Goal: Information Seeking & Learning: Learn about a topic

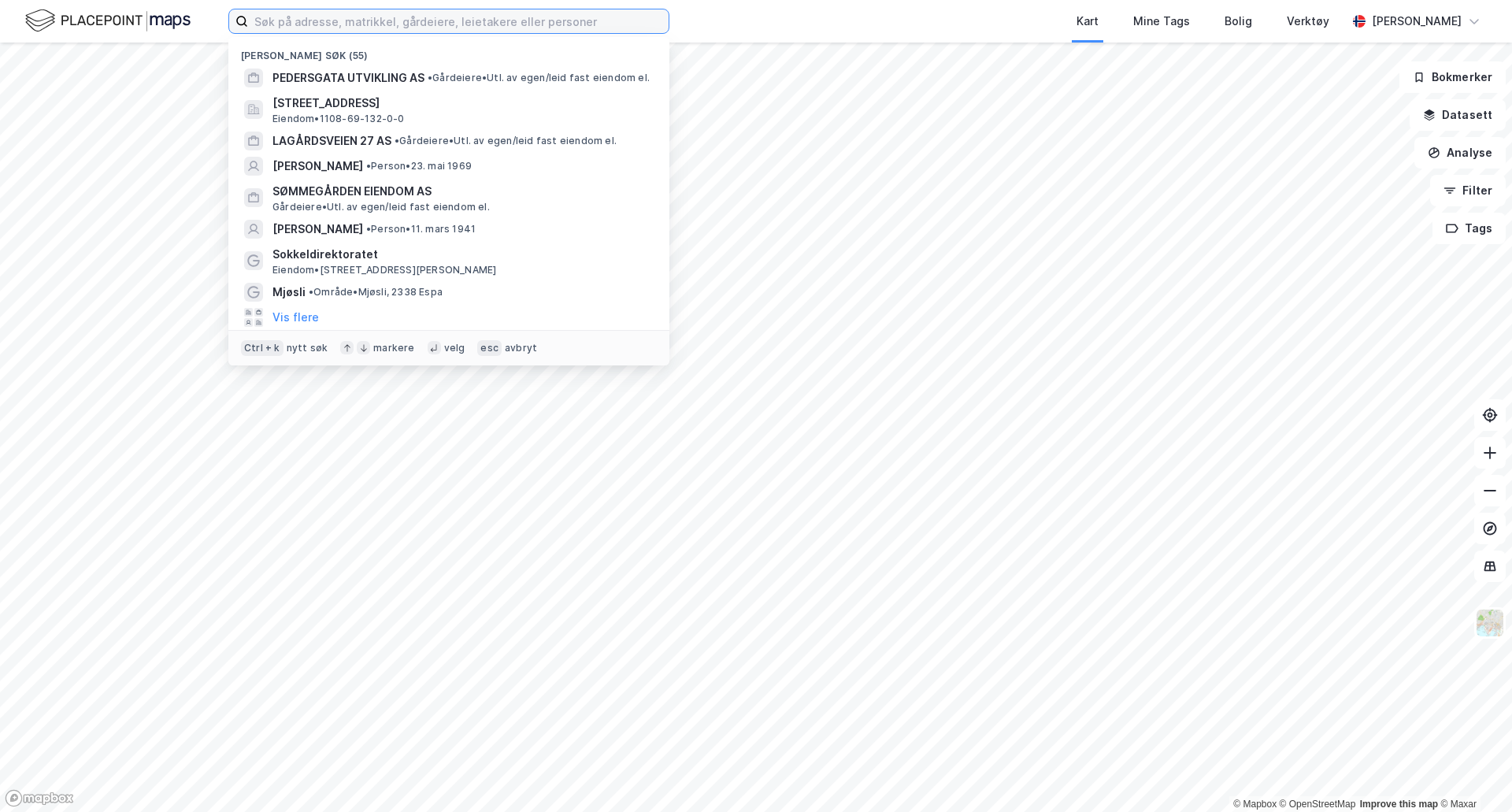
click at [366, 19] on input at bounding box center [459, 22] width 421 height 23
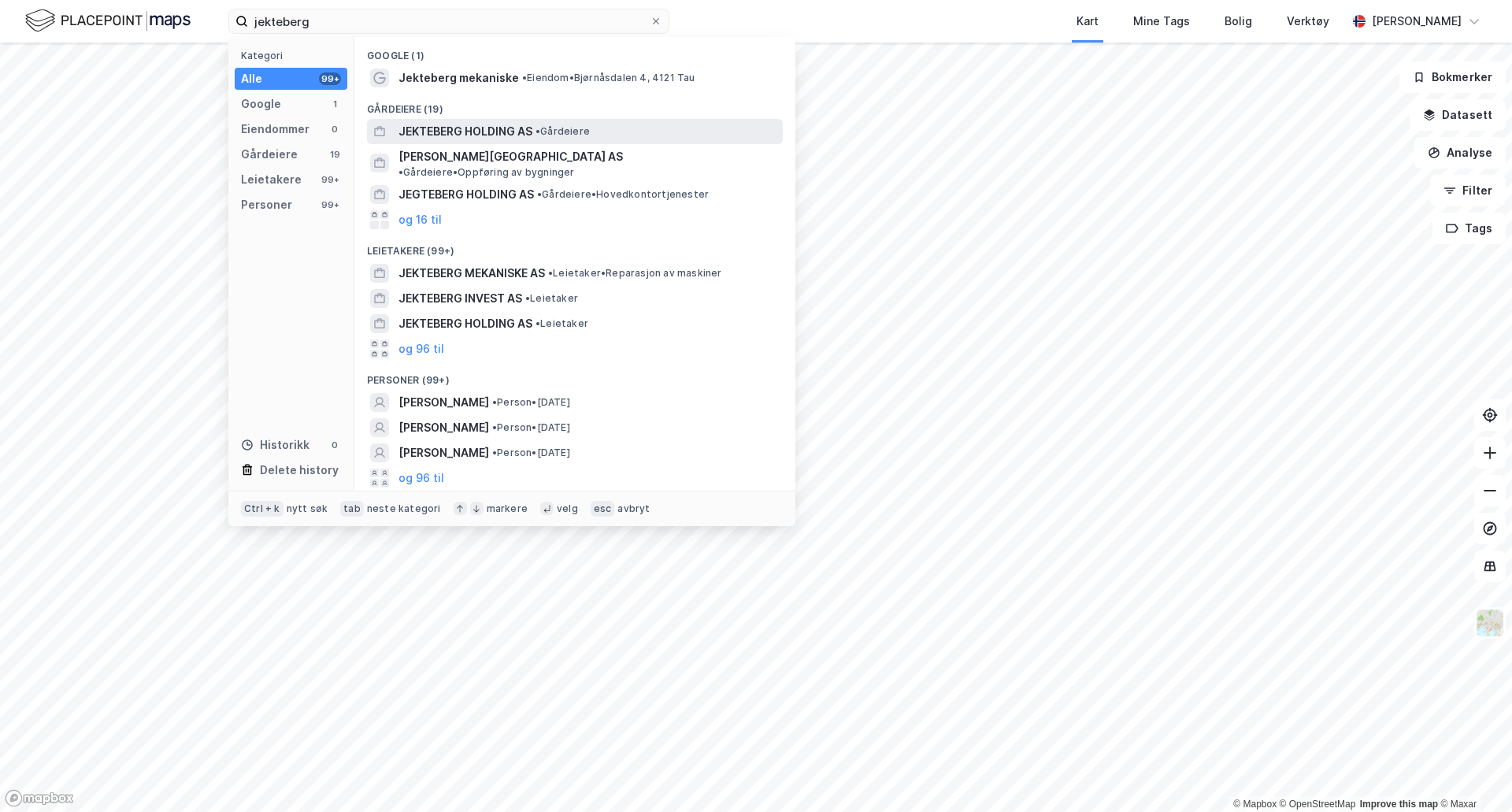
click at [460, 128] on span "JEKTEBERG HOLDING AS" at bounding box center [465, 131] width 134 height 19
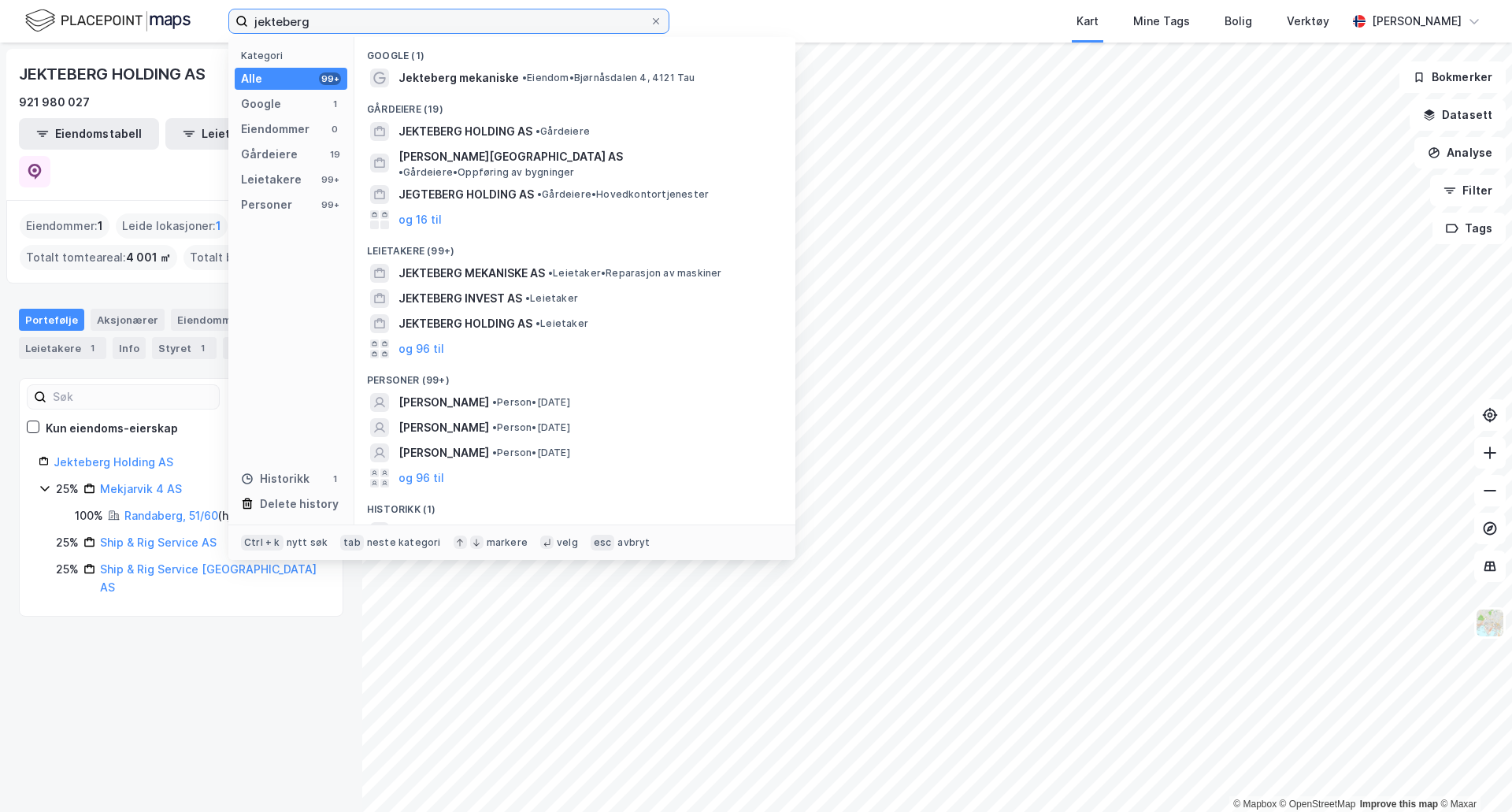
click at [255, 19] on input "jekteberg" at bounding box center [449, 22] width 402 height 23
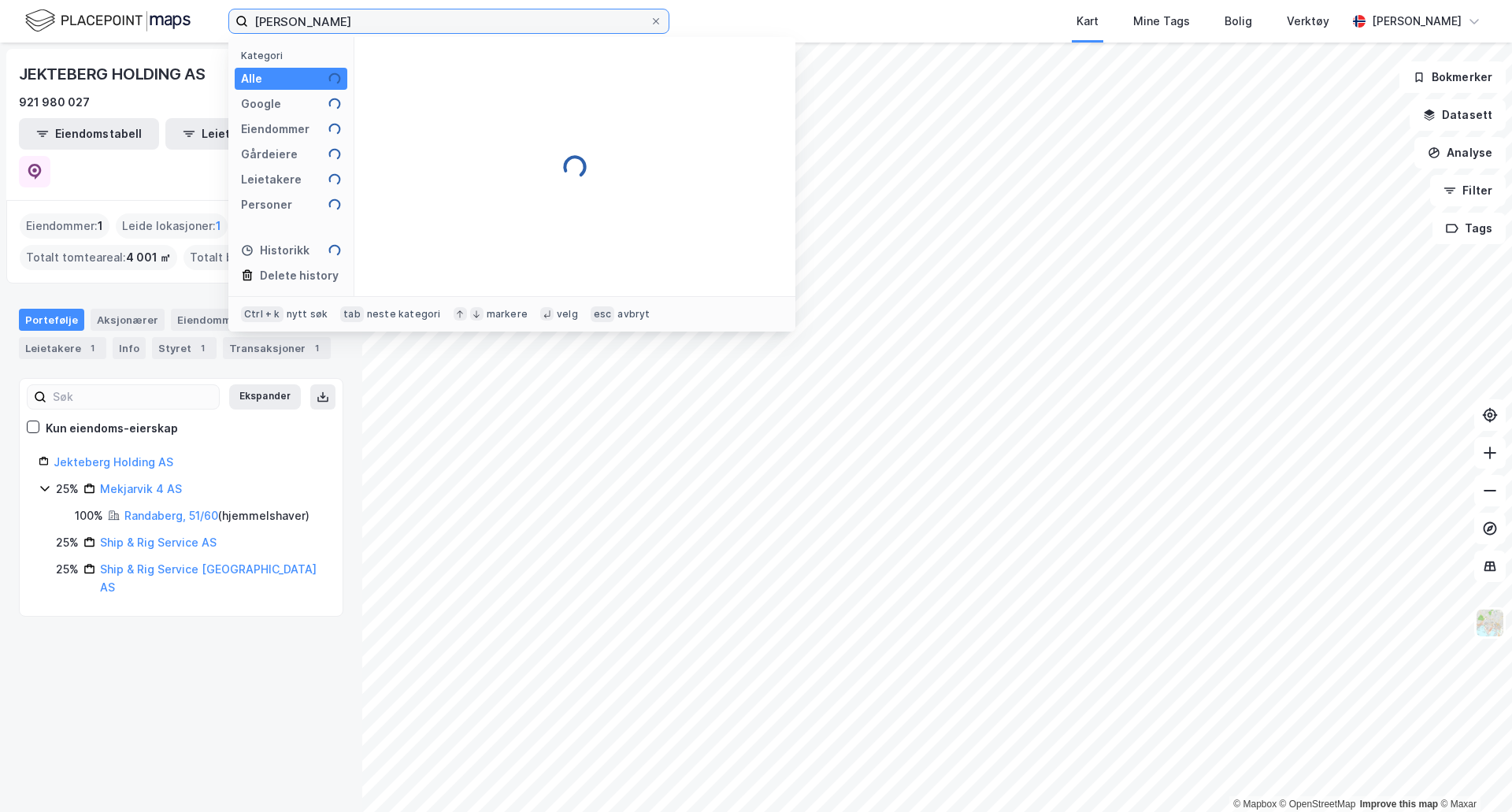
type input "kenneth jekteberg"
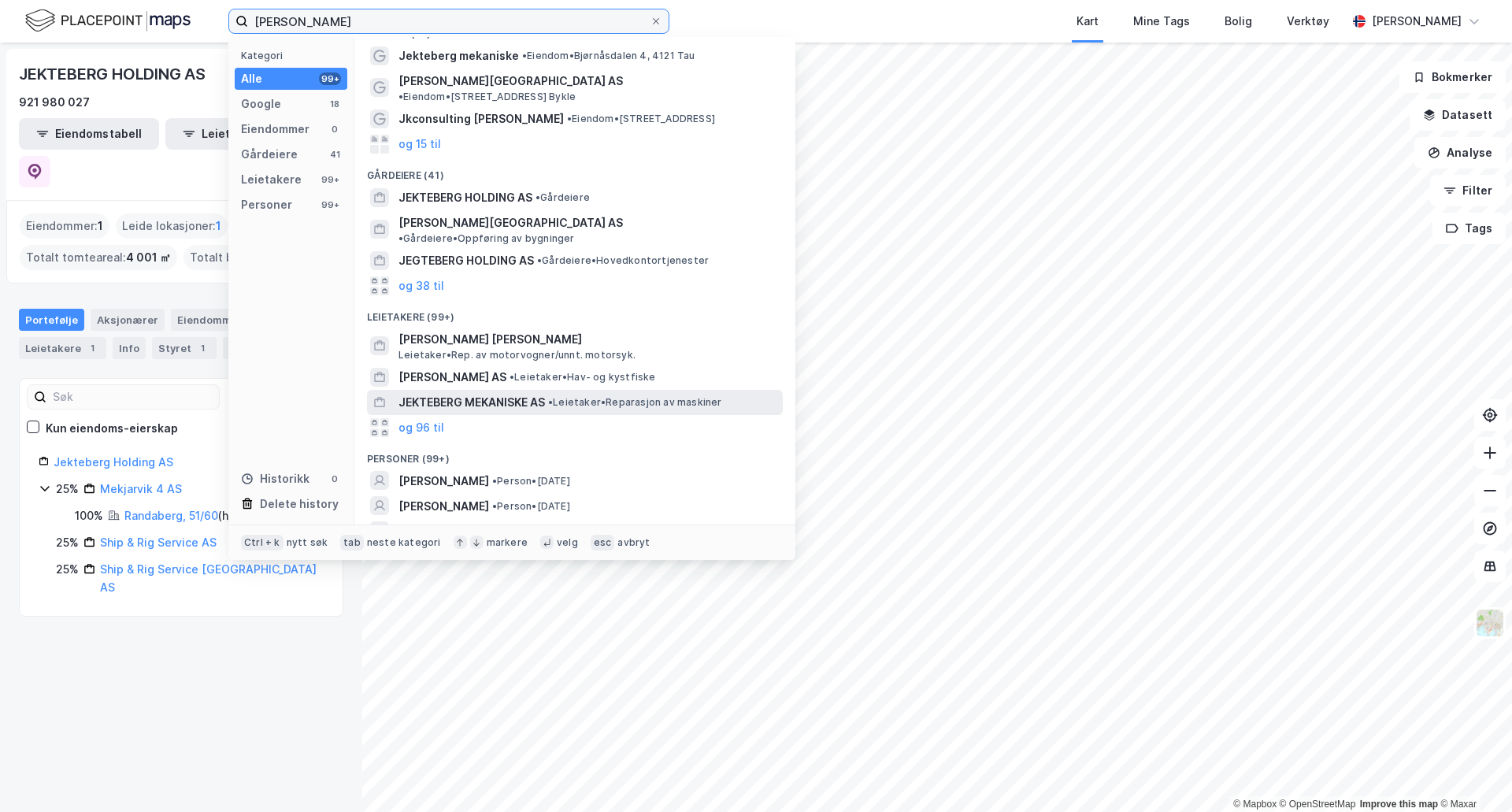
scroll to position [41, 0]
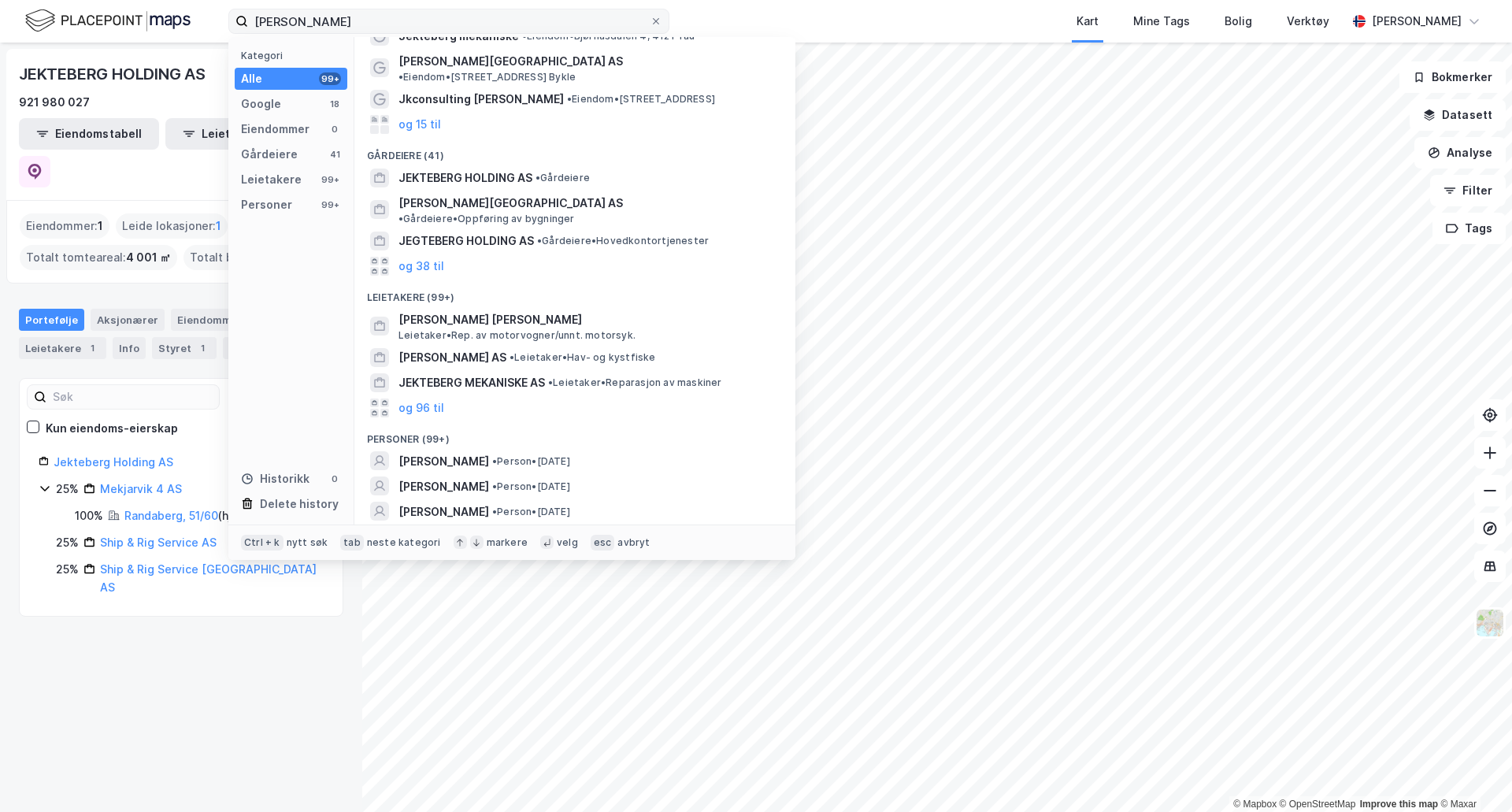
click at [659, 20] on icon at bounding box center [656, 21] width 10 height 10
click at [649, 20] on input "kenneth jekteberg" at bounding box center [449, 22] width 402 height 23
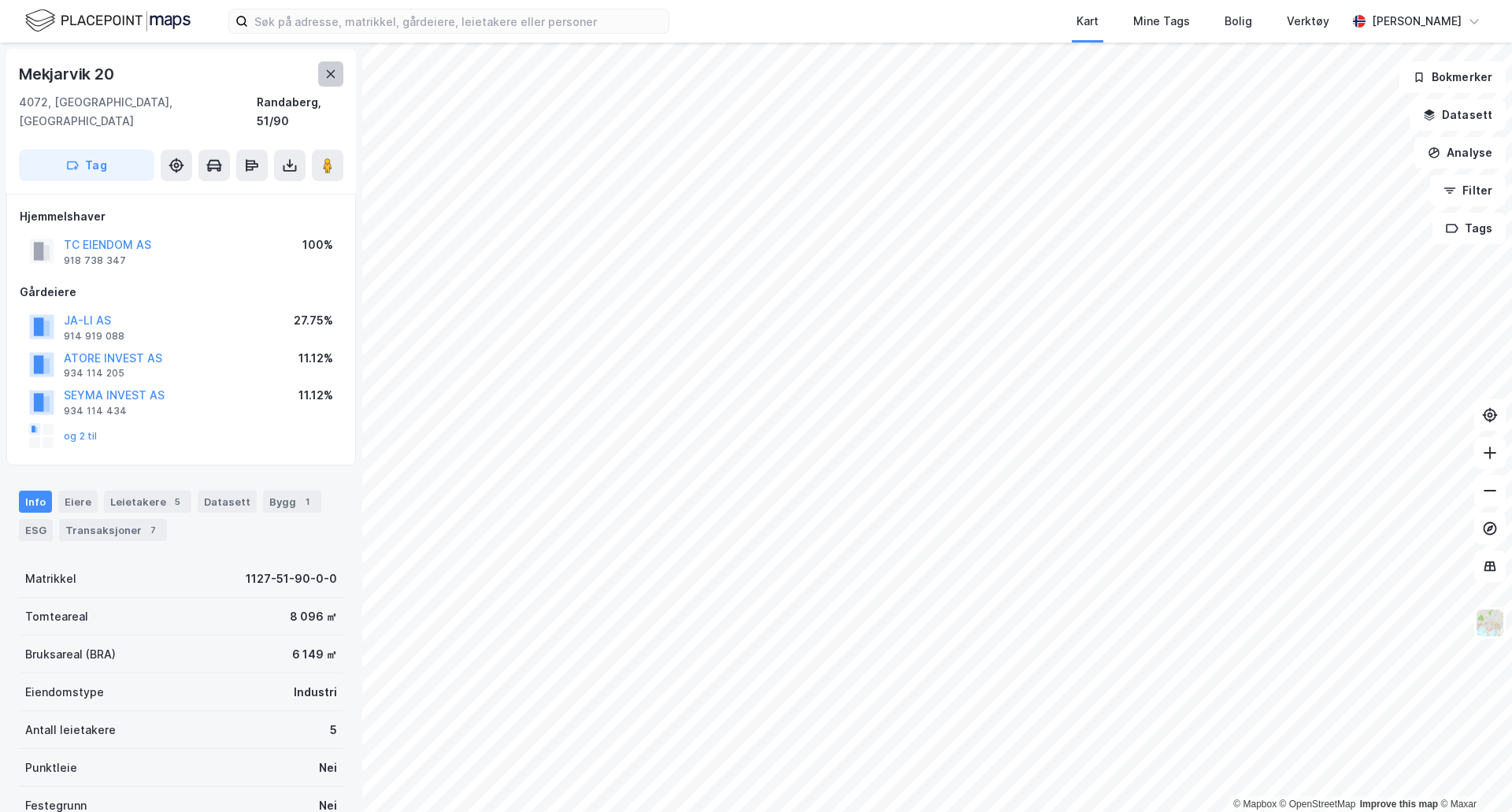
click at [332, 77] on icon at bounding box center [331, 74] width 13 height 13
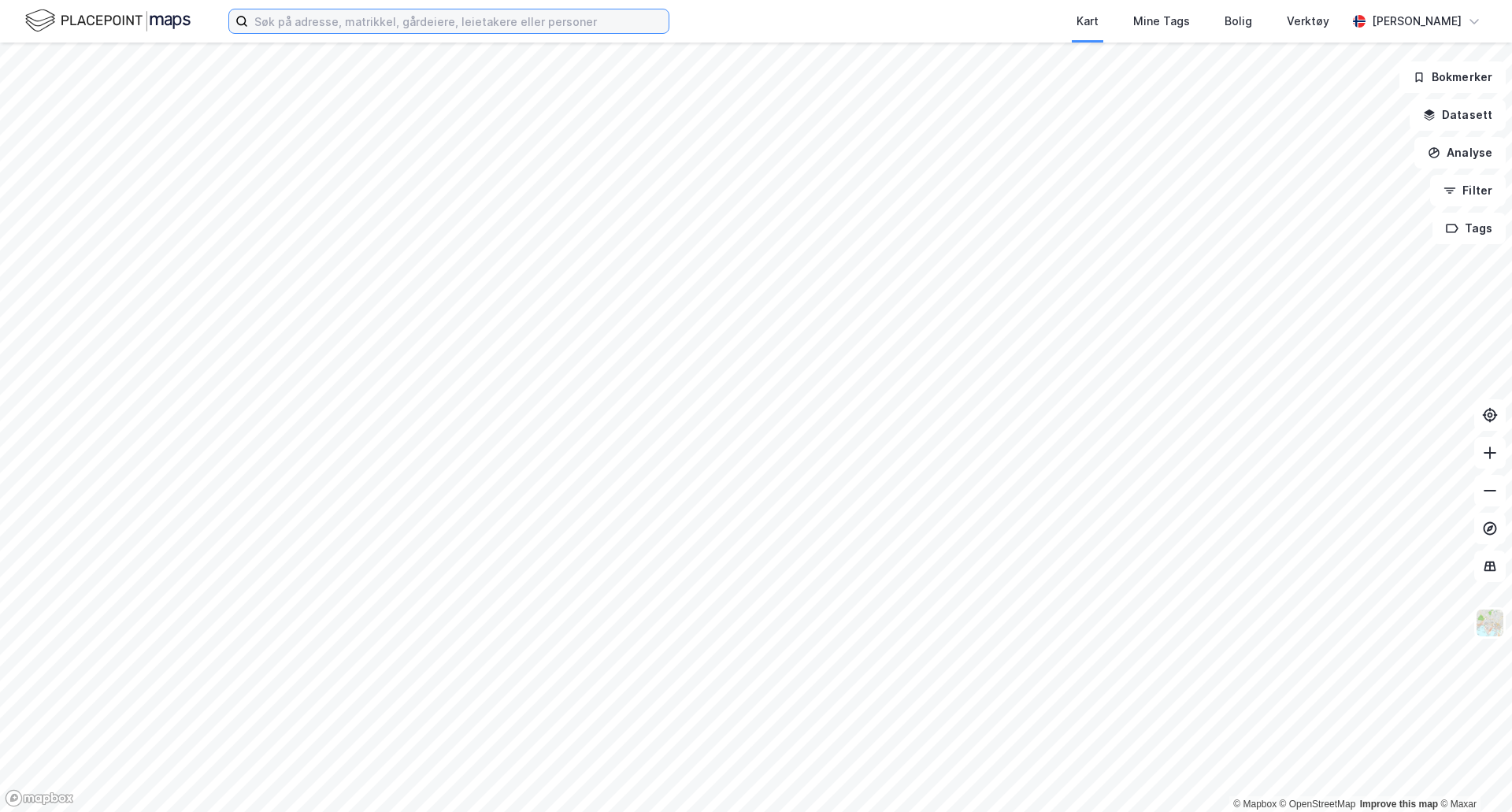
click at [329, 23] on input at bounding box center [459, 22] width 421 height 23
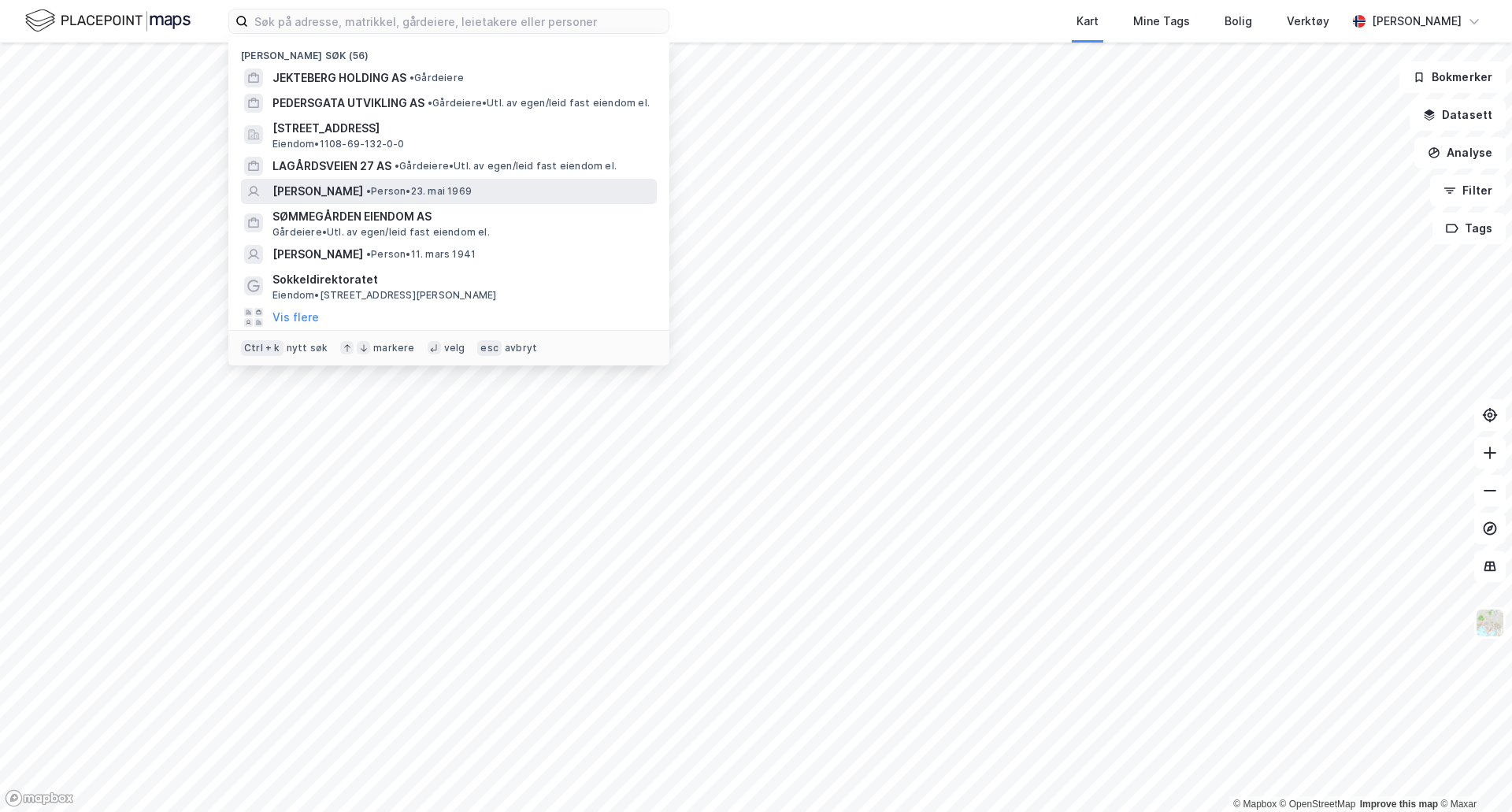
click at [300, 186] on span "PETTER SCHMIDT" at bounding box center [318, 191] width 91 height 19
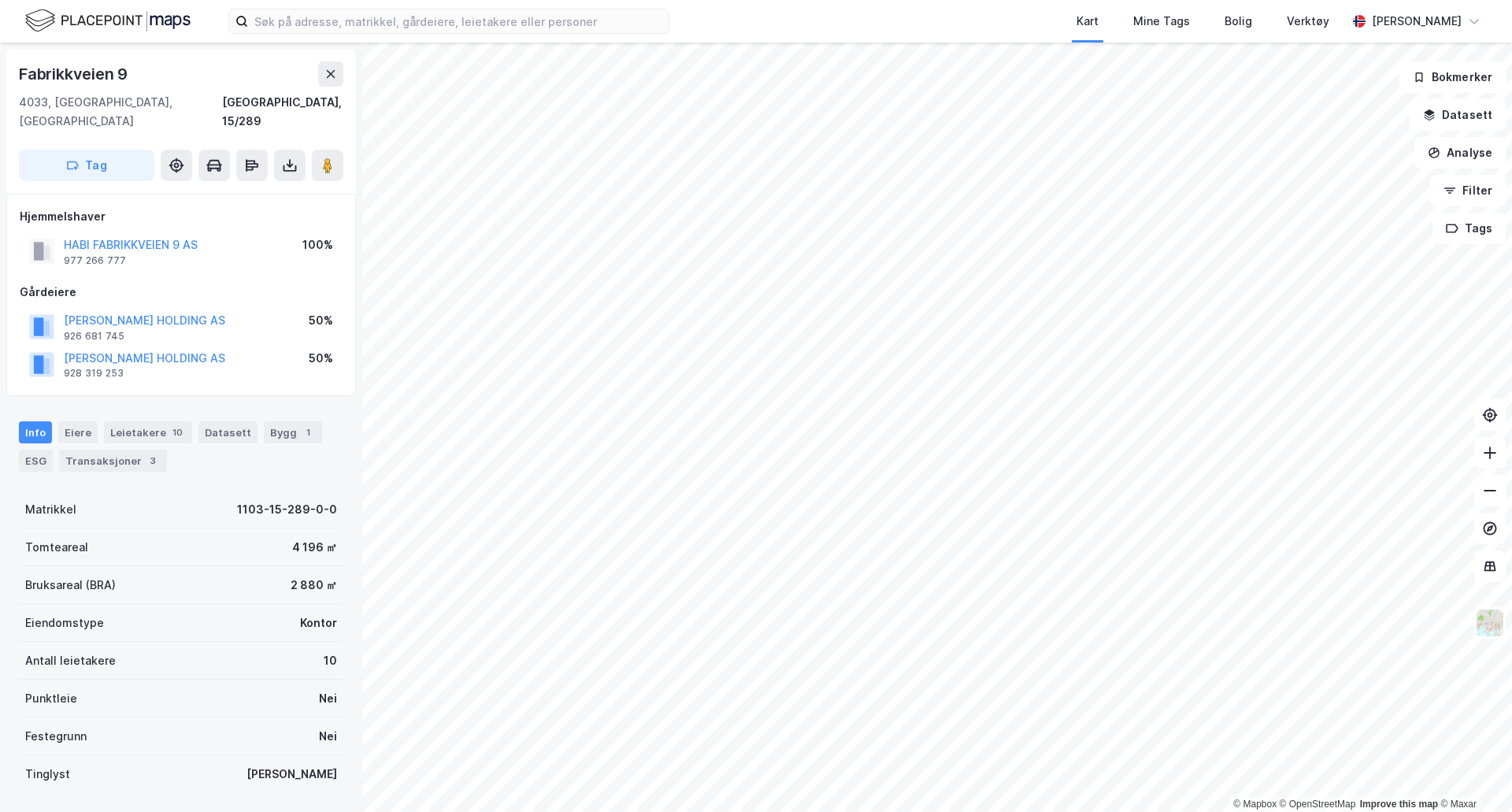
click at [756, 811] on html "Kart Mine Tags [PERSON_NAME] Verktøy [PERSON_NAME] © Mapbox © OpenStreetMap Imp…" at bounding box center [756, 406] width 1512 height 812
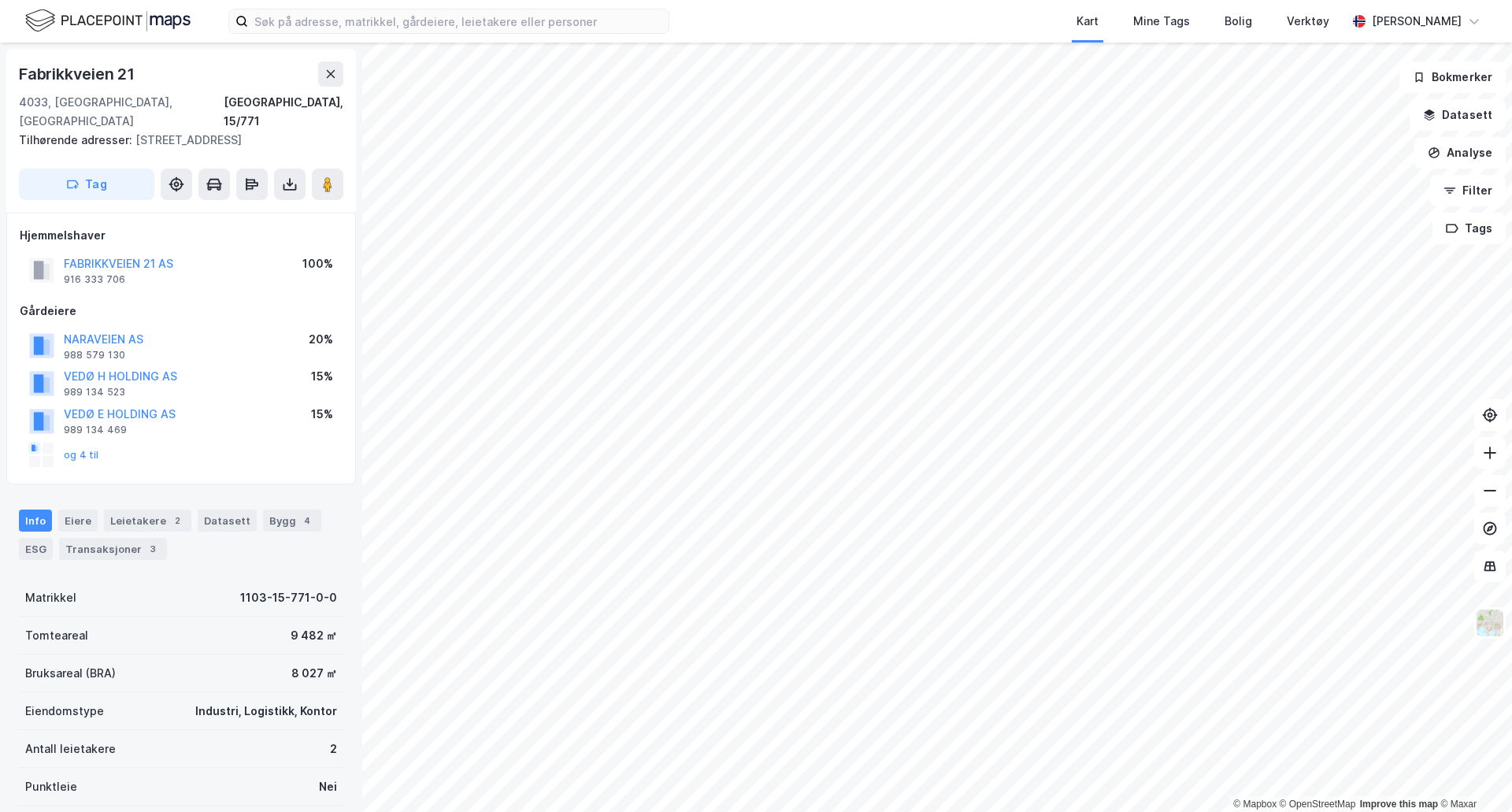
click at [71, 442] on div "og 4 til" at bounding box center [64, 455] width 70 height 25
click at [0, 0] on button "og 4 til" at bounding box center [0, 0] width 0 height 0
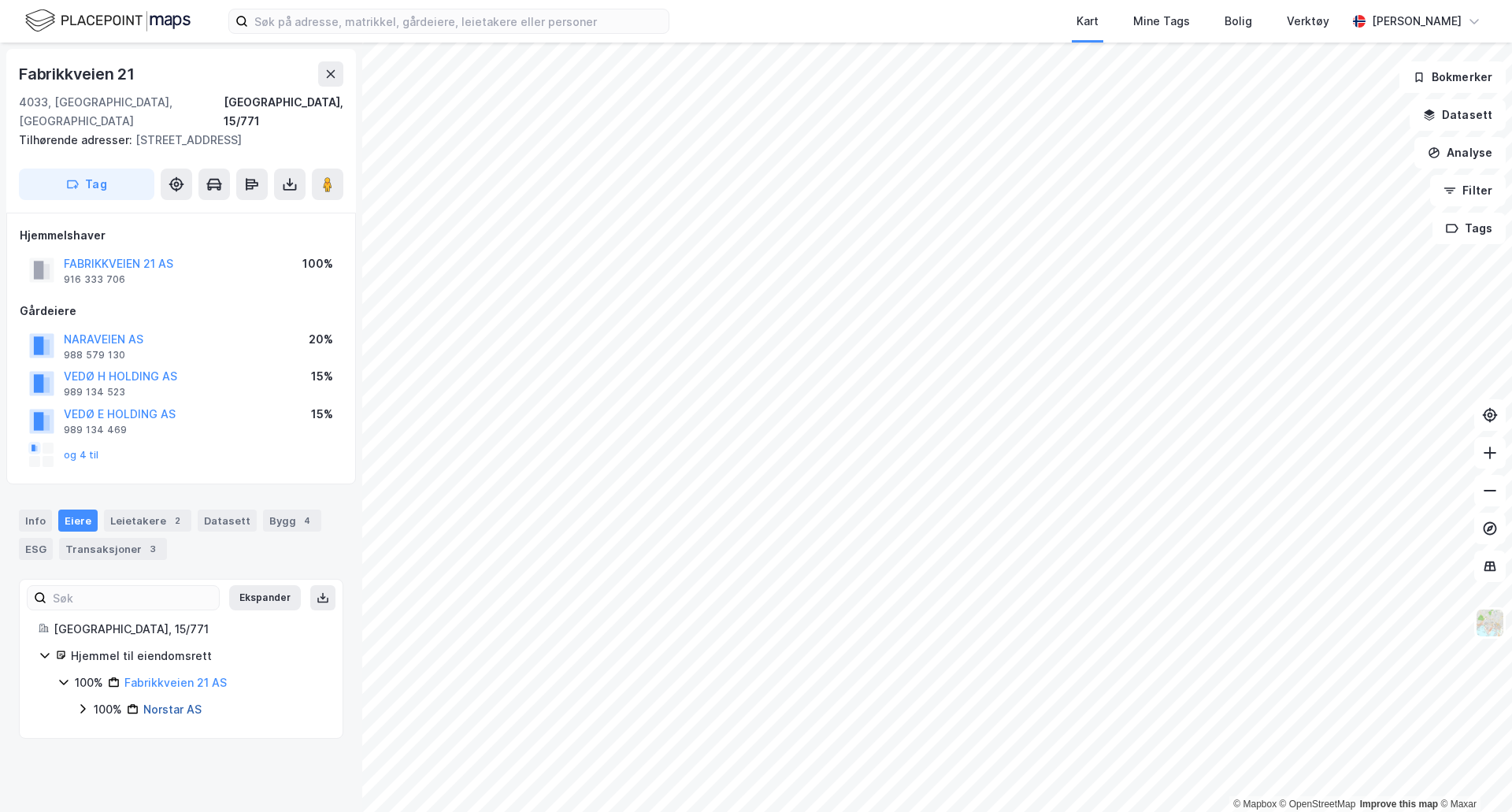
click at [161, 702] on link "Norstar AS" at bounding box center [172, 709] width 58 height 13
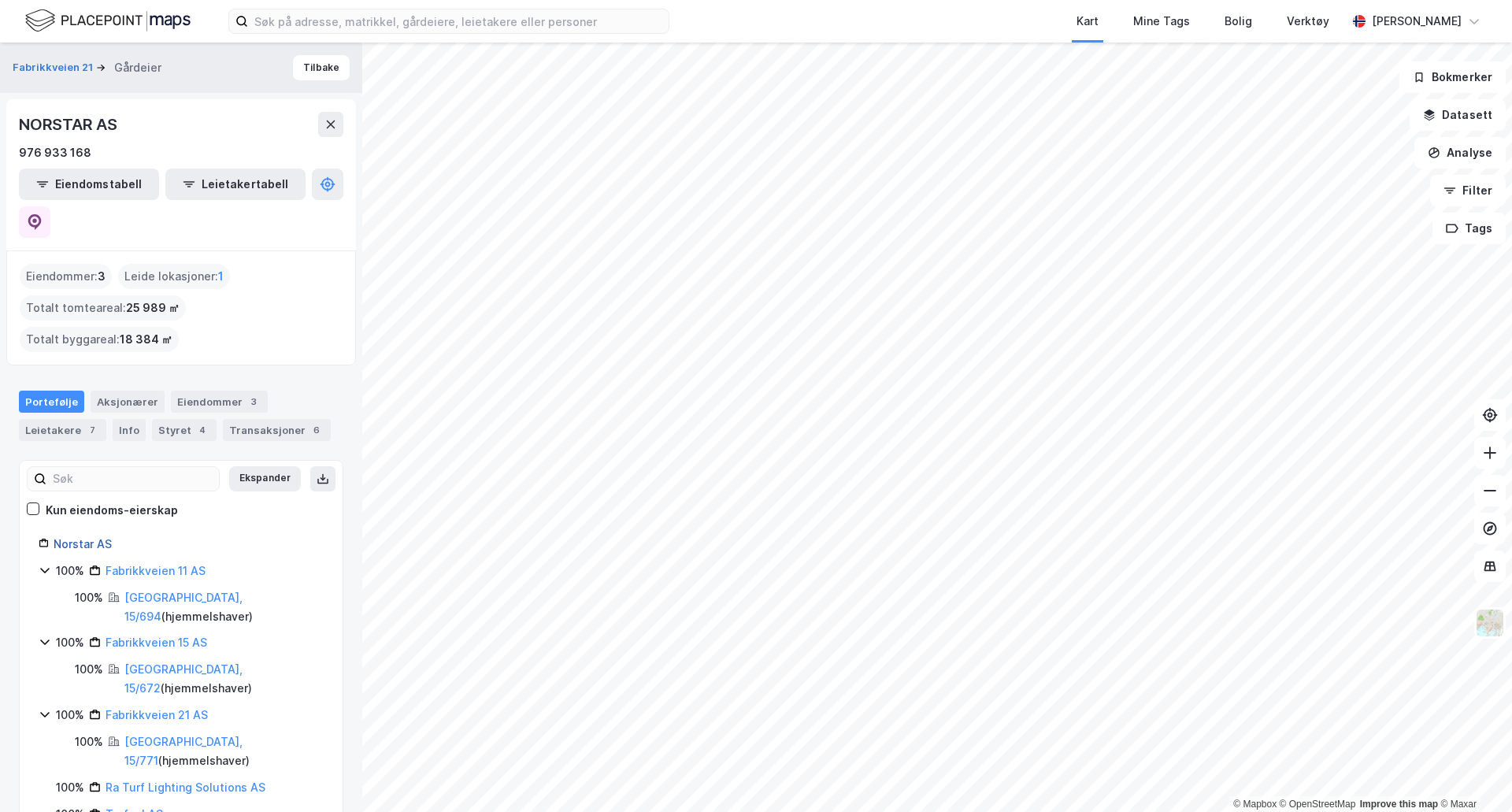
click at [72, 537] on link "Norstar AS" at bounding box center [83, 543] width 58 height 13
click at [108, 390] on div "Aksjonærer" at bounding box center [128, 401] width 74 height 22
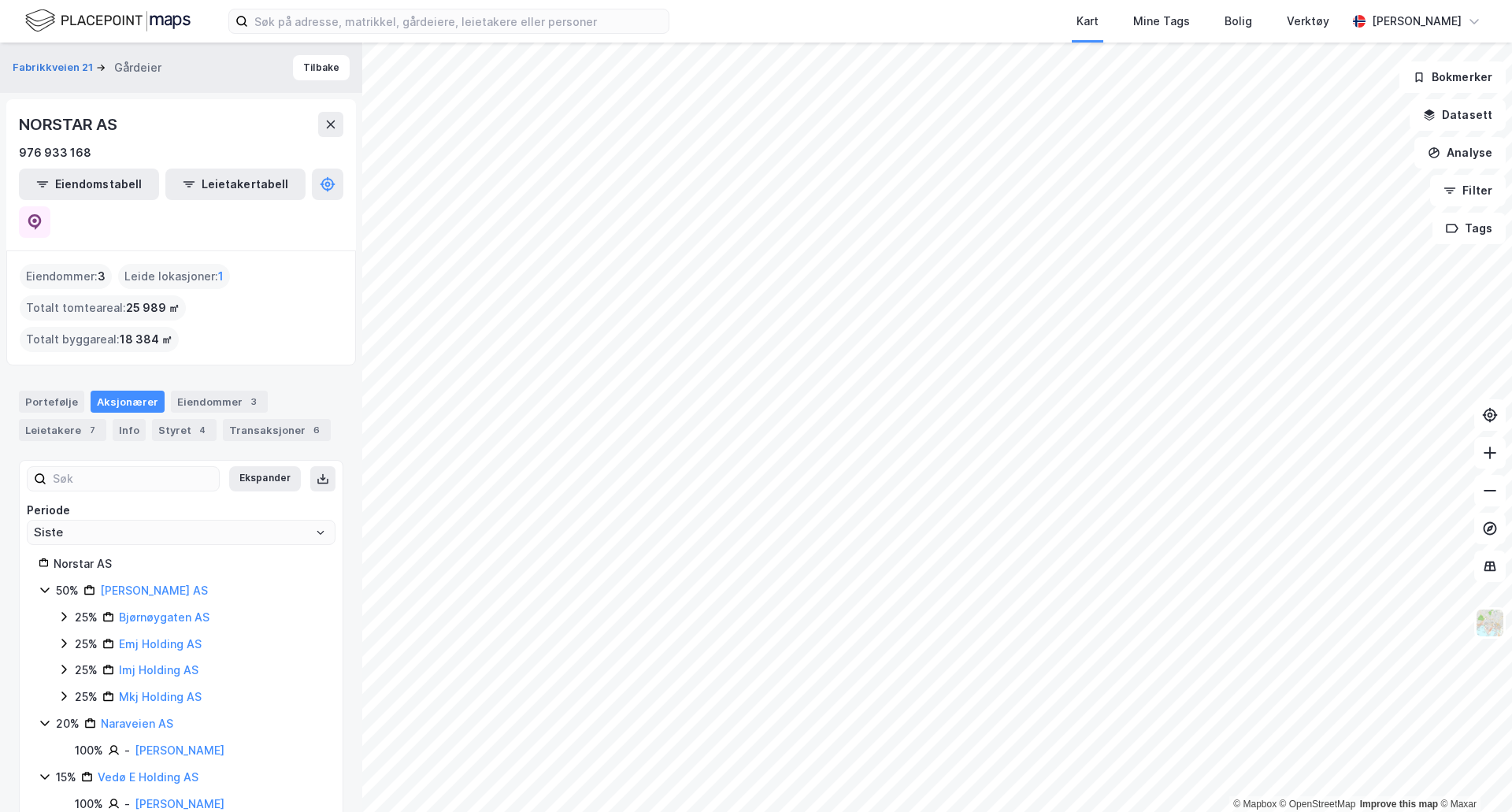
click at [82, 554] on div "Norstar AS" at bounding box center [189, 563] width 270 height 19
click at [52, 390] on div "Portefølje" at bounding box center [51, 401] width 66 height 22
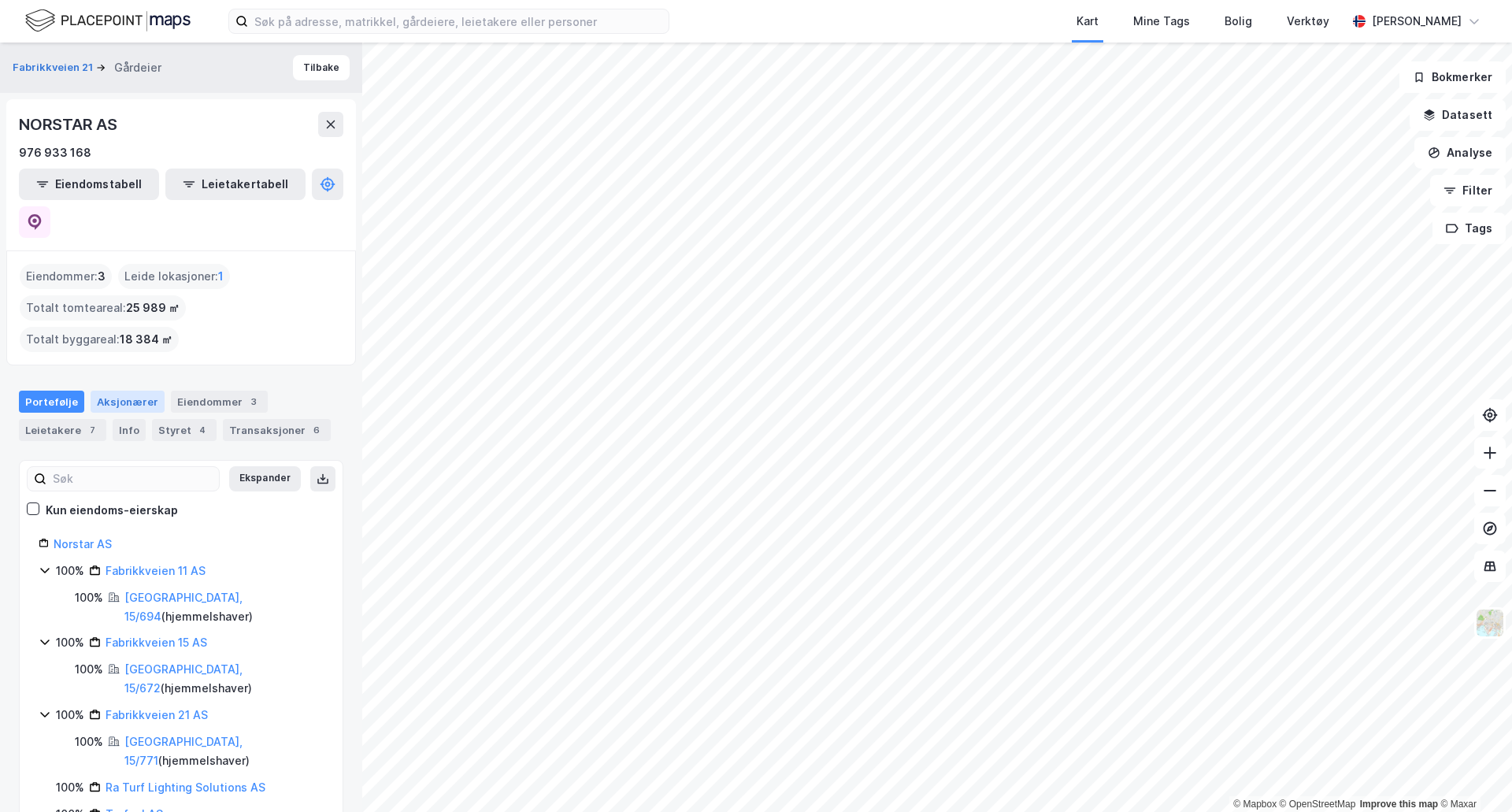
click at [117, 390] on div "Aksjonærer" at bounding box center [128, 401] width 74 height 22
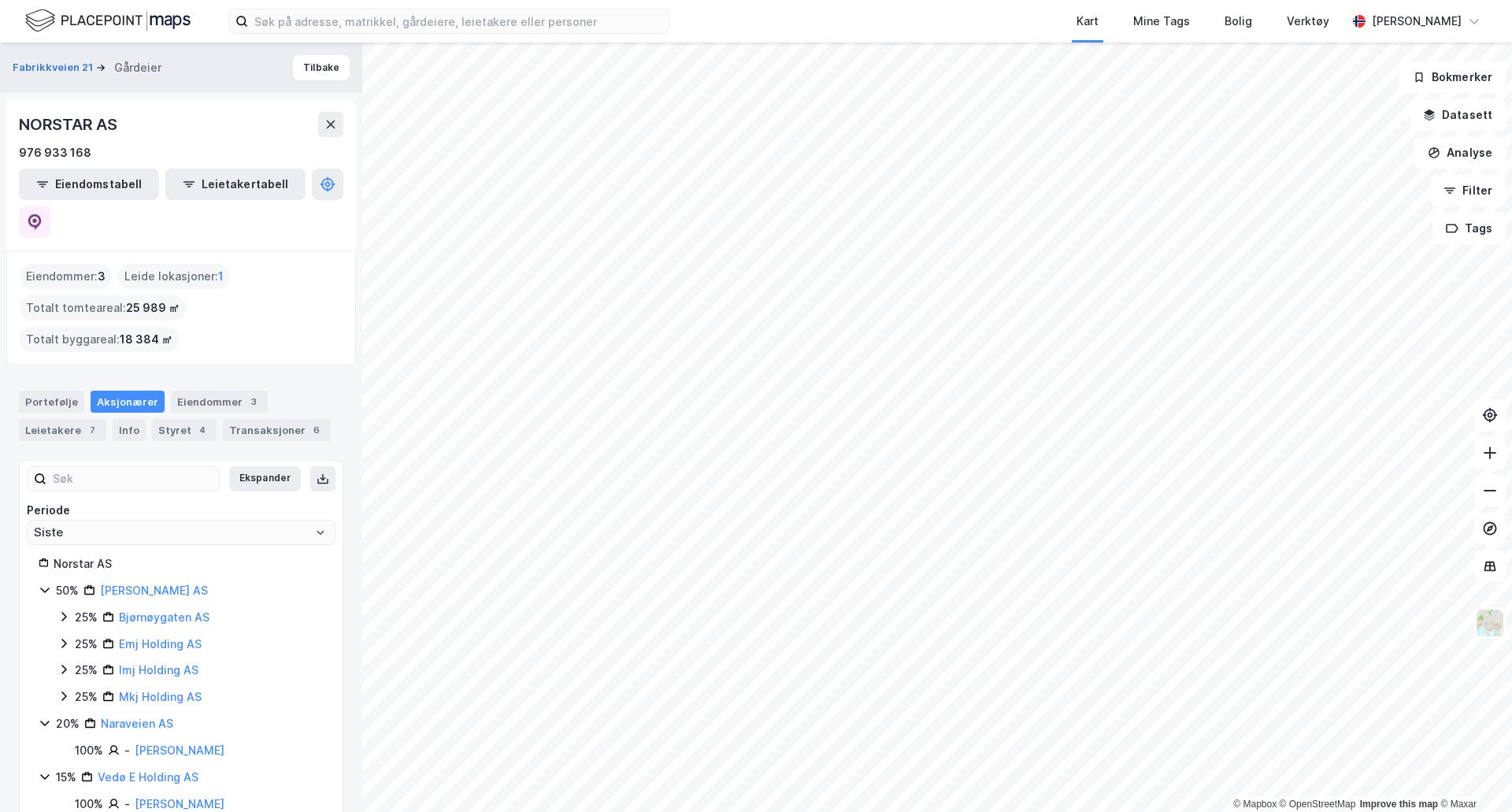
scroll to position [24, 0]
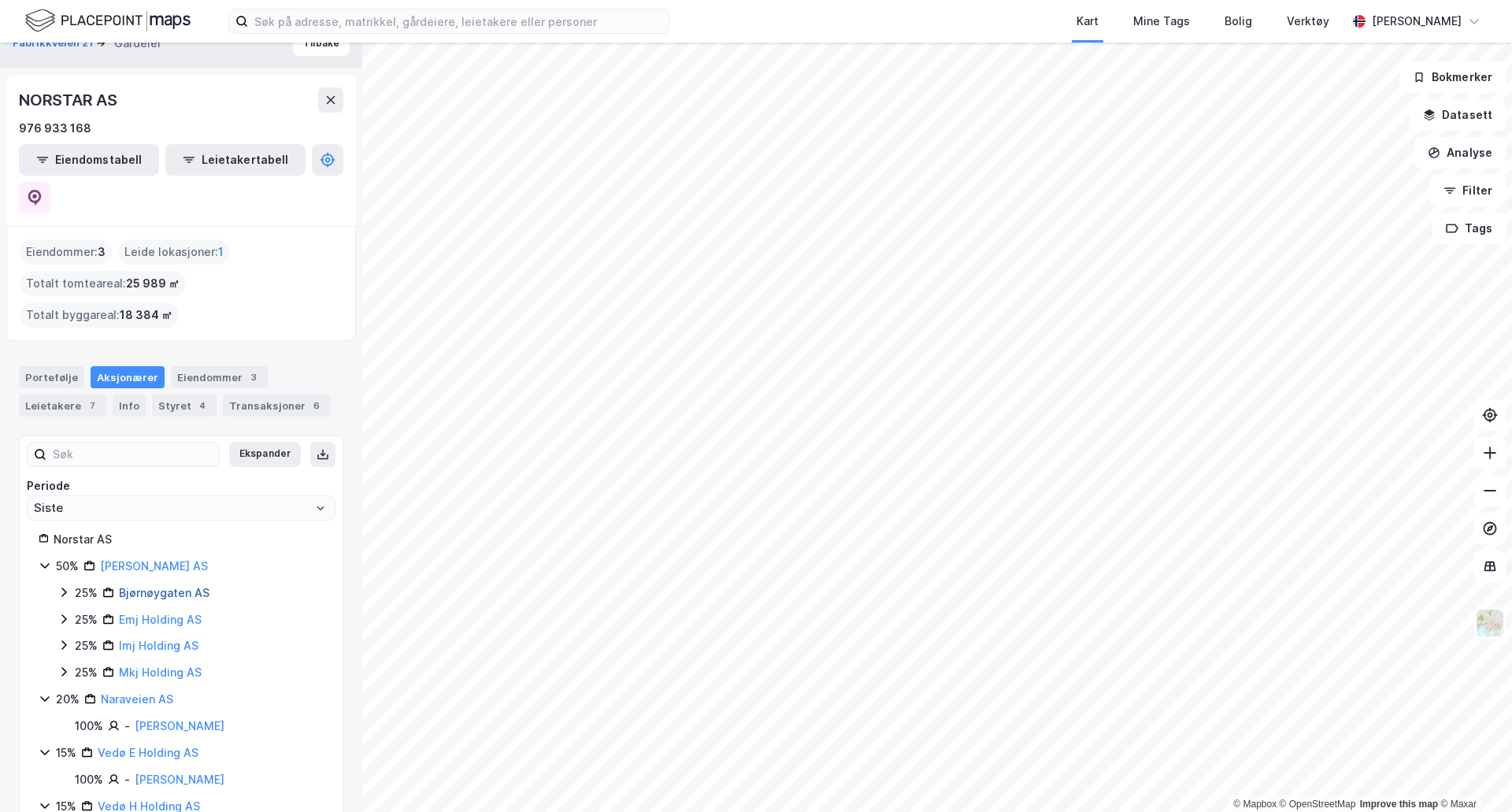
click at [151, 585] on link "Bjørnøygaten AS" at bounding box center [164, 592] width 91 height 13
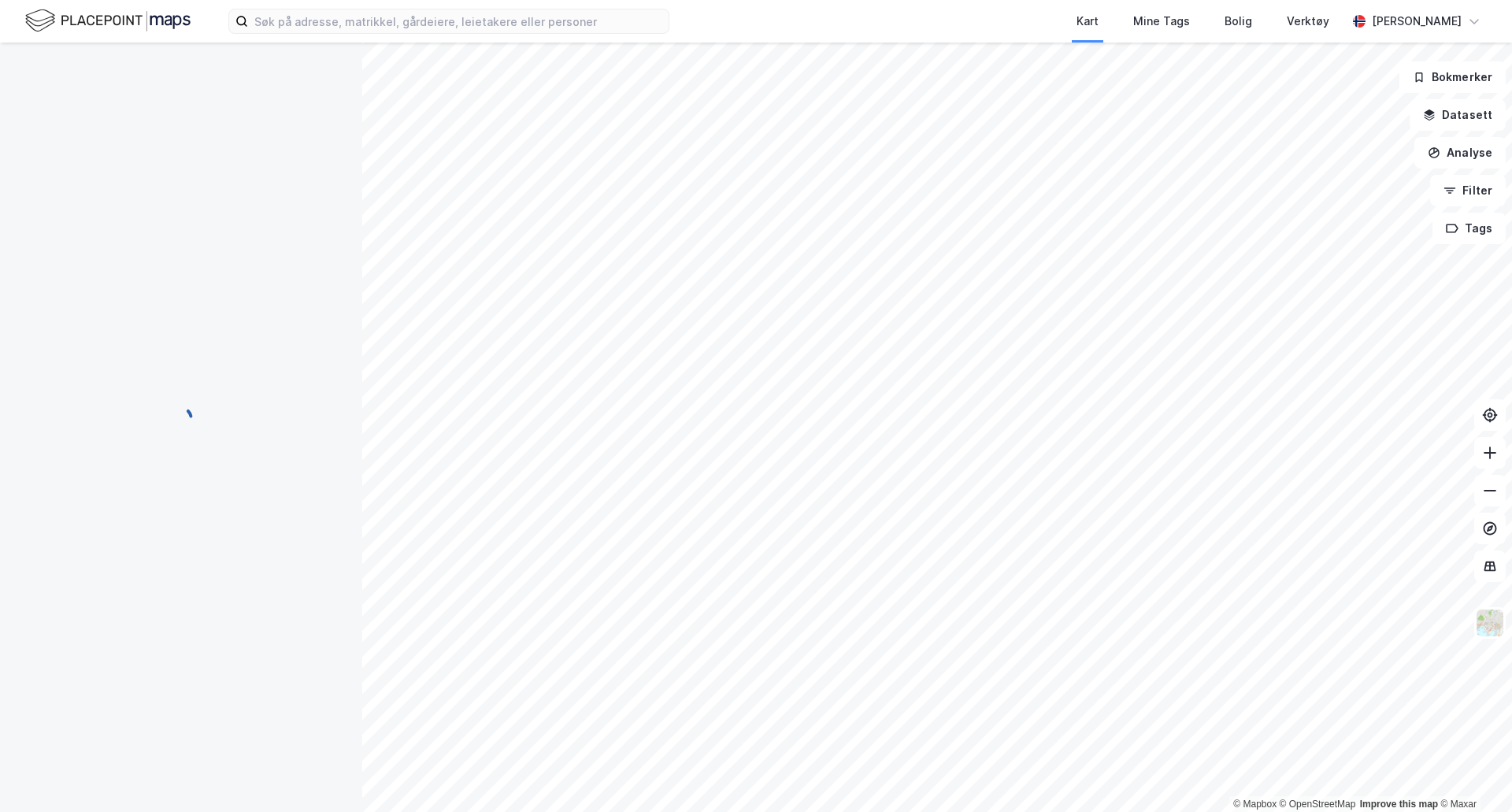
scroll to position [0, 0]
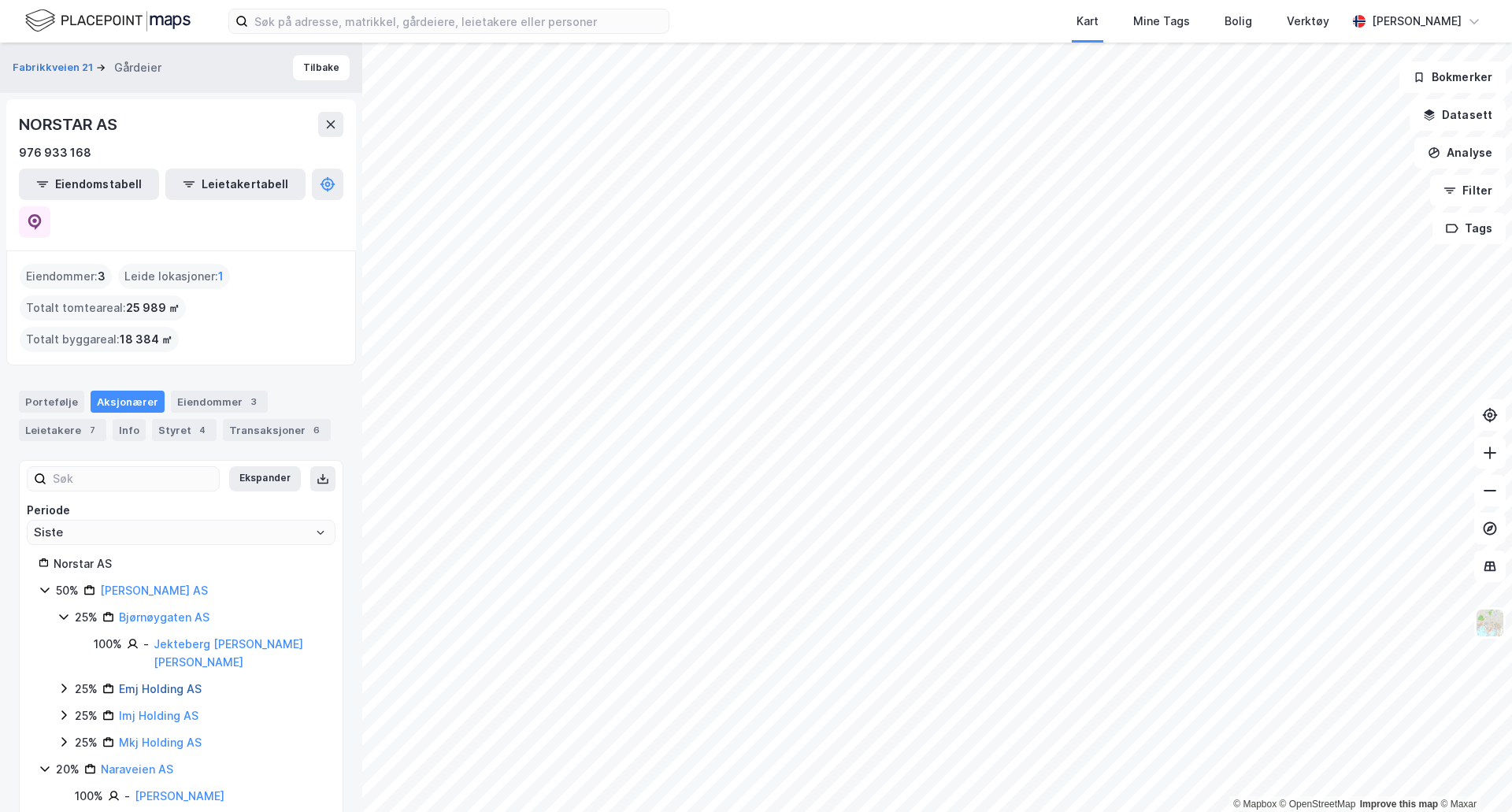
click at [160, 682] on link "Emj Holding AS" at bounding box center [160, 688] width 83 height 13
click at [155, 754] on link "Imj Holding AS" at bounding box center [158, 761] width 79 height 13
